Goal: Find specific page/section

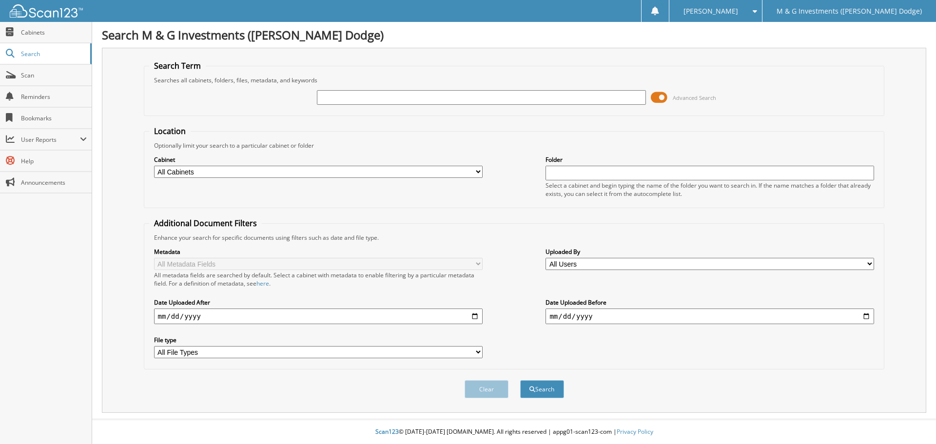
click at [344, 165] on div "Cabinet All Cabinets ACCOUNTS PAYABLE ACCOUNTS RECEIVABLE CANCELLATIONS CAR DEA…" at bounding box center [318, 167] width 329 height 24
click at [330, 175] on select "All Cabinets ACCOUNTS PAYABLE ACCOUNTS RECEIVABLE CANCELLATIONS CAR DEALS CASH …" at bounding box center [318, 172] width 329 height 12
select select "19464"
click at [154, 166] on select "All Cabinets ACCOUNTS PAYABLE ACCOUNTS RECEIVABLE CANCELLATIONS CAR DEALS CASH …" at bounding box center [318, 172] width 329 height 12
click at [572, 172] on input "text" at bounding box center [709, 173] width 329 height 15
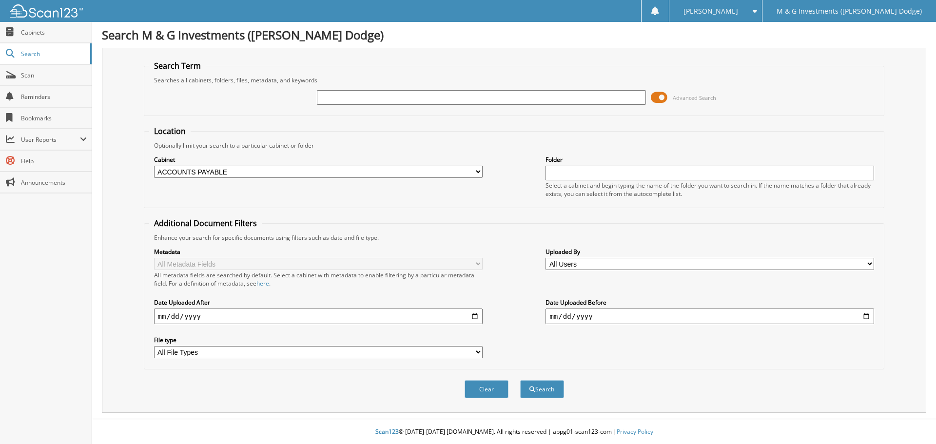
click at [437, 99] on input "text" at bounding box center [481, 97] width 329 height 15
type input "33651"
click at [520, 380] on button "Search" at bounding box center [542, 389] width 44 height 18
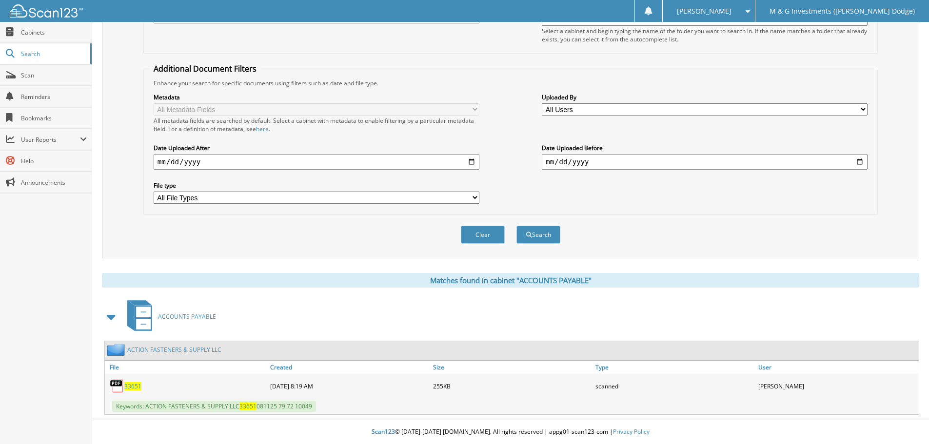
click at [174, 351] on link "ACTION FASTENERS & SUPPLY LLC" at bounding box center [174, 350] width 94 height 8
